Goal: Task Accomplishment & Management: Use online tool/utility

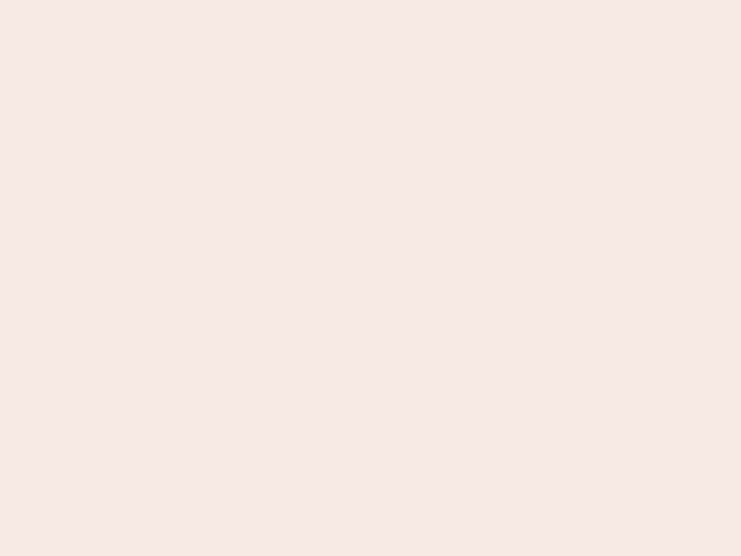
click at [370, 278] on nb-app "Almost there Thank you for registering for Newbook. Your account is under revie…" at bounding box center [370, 278] width 741 height 556
click at [370, 0] on nb-app "Almost there Thank you for registering for Newbook. Your account is under revie…" at bounding box center [370, 278] width 741 height 556
click at [396, 0] on nb-app "Almost there Thank you for registering for Newbook. Your account is under revie…" at bounding box center [370, 278] width 741 height 556
click at [370, 278] on nb-app "Almost there Thank you for registering for Newbook. Your account is under revie…" at bounding box center [370, 278] width 741 height 556
click at [370, 0] on nb-app "Almost there Thank you for registering for Newbook. Your account is under revie…" at bounding box center [370, 278] width 741 height 556
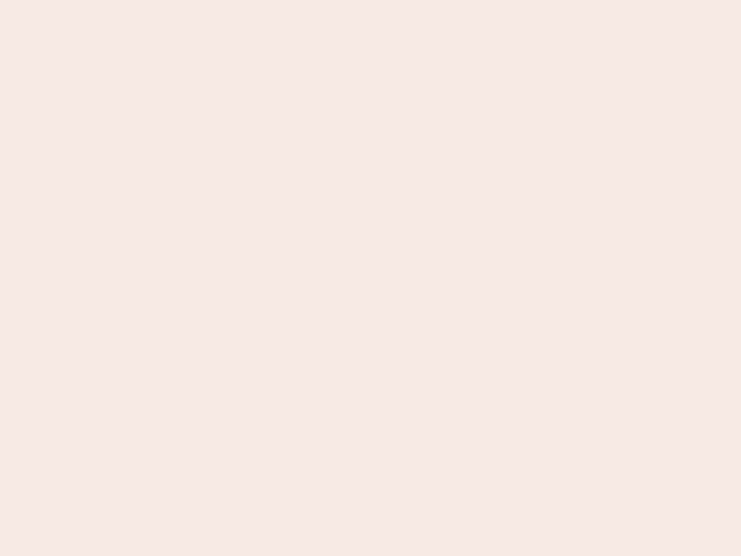
click at [259, 0] on nb-app "Almost there Thank you for registering for Newbook. Your account is under revie…" at bounding box center [370, 278] width 741 height 556
click at [370, 278] on nb-app "Almost there Thank you for registering for Newbook. Your account is under revie…" at bounding box center [370, 278] width 741 height 556
click at [370, 0] on nb-app "Almost there Thank you for registering for Newbook. Your account is under revie…" at bounding box center [370, 278] width 741 height 556
click at [259, 0] on nb-app "Almost there Thank you for registering for Newbook. Your account is under revie…" at bounding box center [370, 278] width 741 height 556
click at [370, 278] on nb-app "Almost there Thank you for registering for Newbook. Your account is under revie…" at bounding box center [370, 278] width 741 height 556
